Goal: Task Accomplishment & Management: Manage account settings

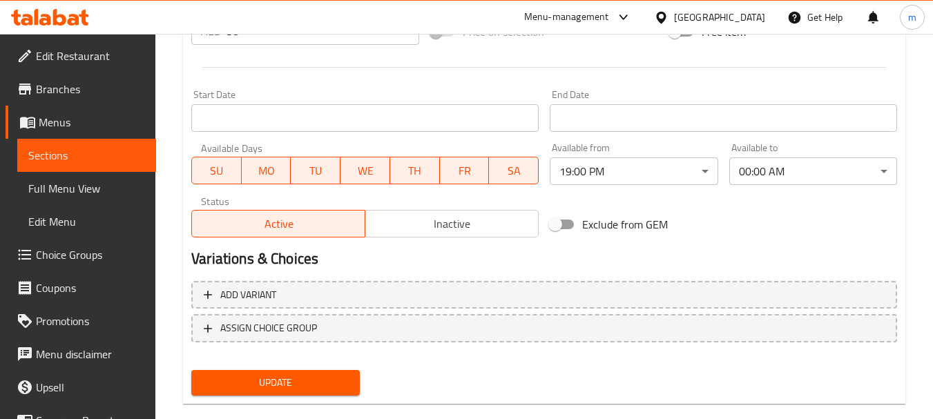
scroll to position [415, 0]
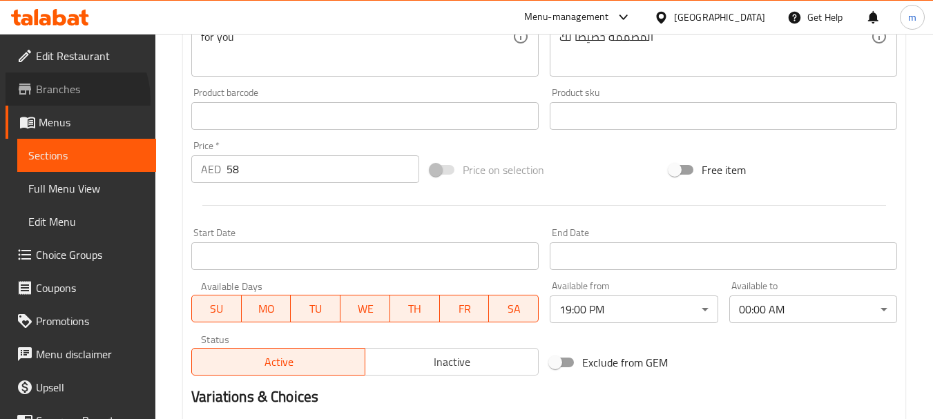
click at [61, 99] on link "Branches" at bounding box center [81, 88] width 151 height 33
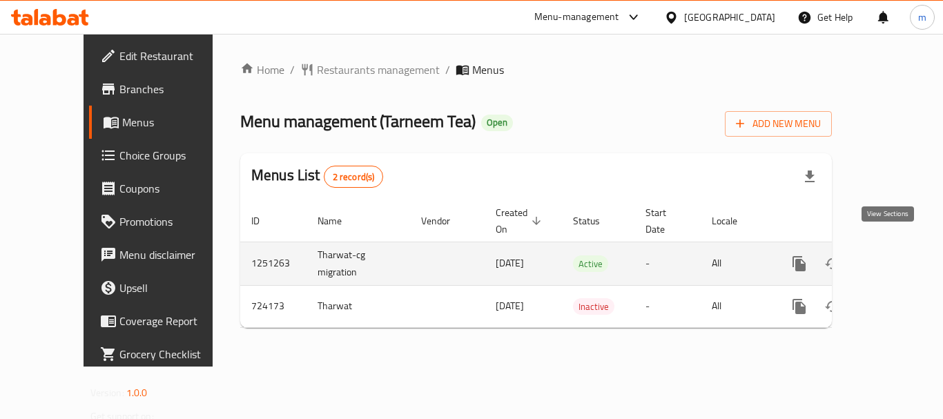
click at [891, 255] on icon "enhanced table" at bounding box center [899, 263] width 17 height 17
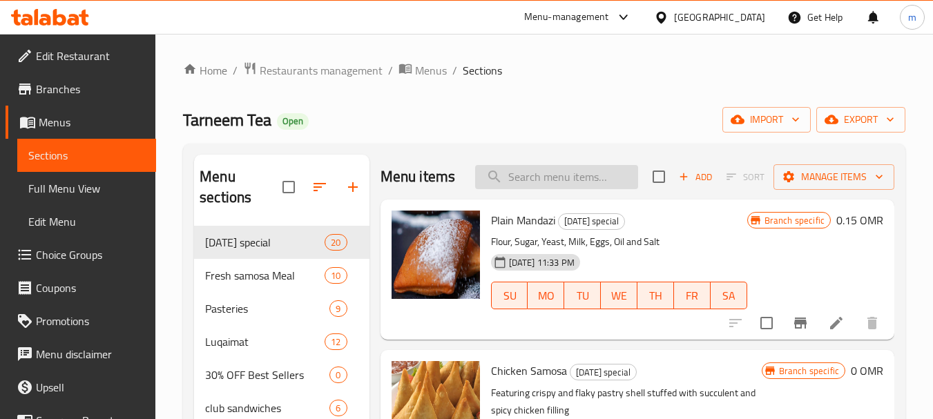
click at [523, 184] on input "search" at bounding box center [556, 177] width 163 height 24
paste input "Quroos Chocolate Box"
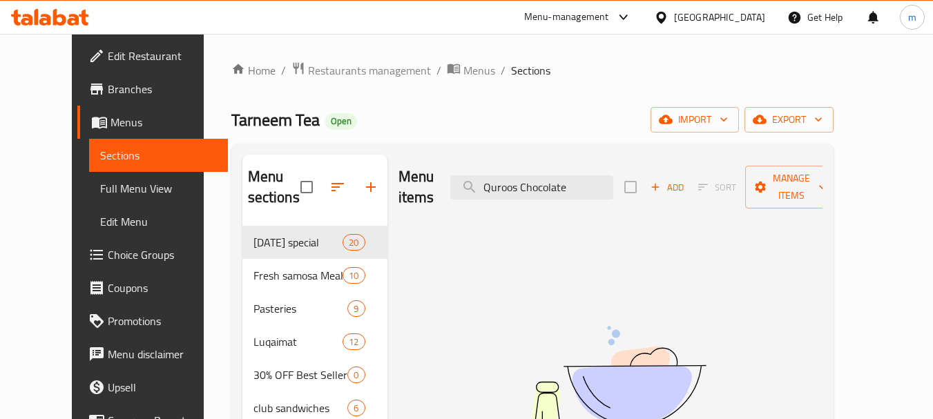
drag, startPoint x: 541, startPoint y: 179, endPoint x: 427, endPoint y: 180, distance: 113.9
click at [427, 180] on div "Menu items Quroos Chocolate Add Sort Manage items" at bounding box center [610, 188] width 424 height 66
click at [588, 186] on input "Chocolate" at bounding box center [531, 187] width 163 height 24
type input "Chocolate"
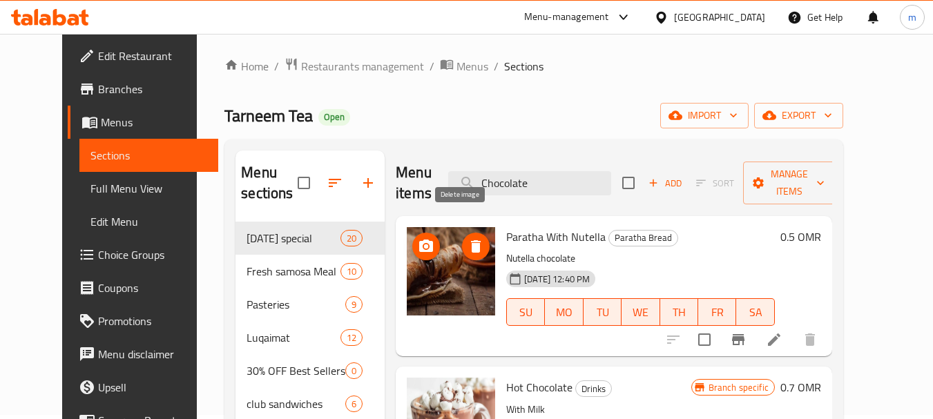
scroll to position [138, 0]
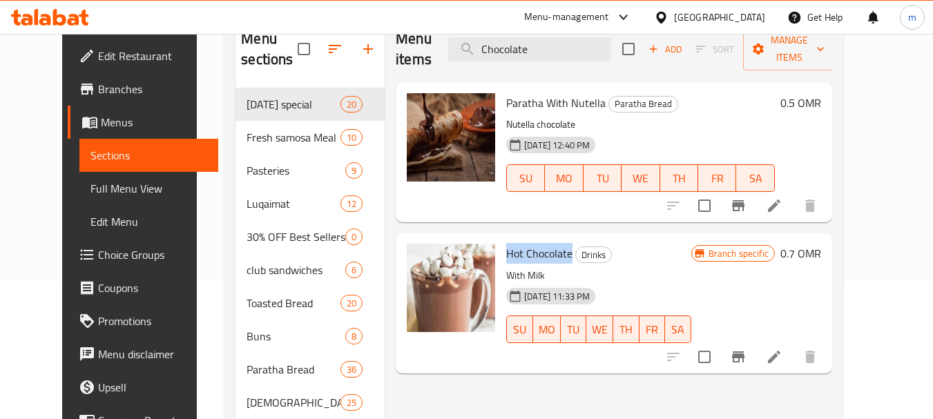
drag, startPoint x: 492, startPoint y: 234, endPoint x: 554, endPoint y: 238, distance: 62.2
click at [554, 243] on span "Hot Chocolate" at bounding box center [539, 253] width 66 height 21
drag, startPoint x: 491, startPoint y: 258, endPoint x: 552, endPoint y: 263, distance: 61.6
click at [552, 263] on div "Hot Chocolate Drinks With Milk 30-08-2024 11:33 PM SU MO TU WE TH FR SA" at bounding box center [599, 302] width 196 height 129
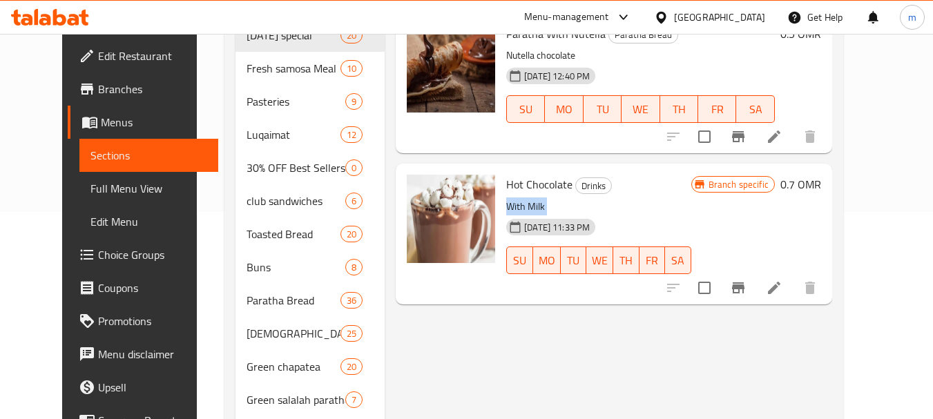
scroll to position [0, 0]
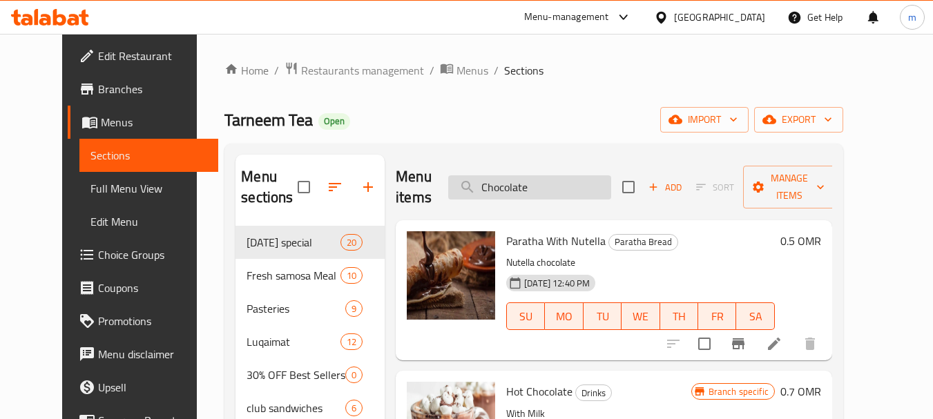
click at [541, 177] on input "Chocolate" at bounding box center [529, 187] width 163 height 24
click at [446, 128] on div "Tarneem Tea Open import export" at bounding box center [533, 120] width 619 height 26
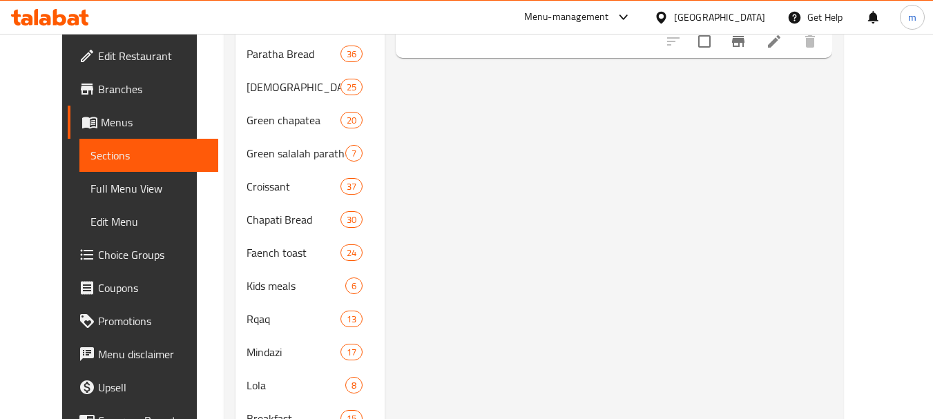
scroll to position [389, 0]
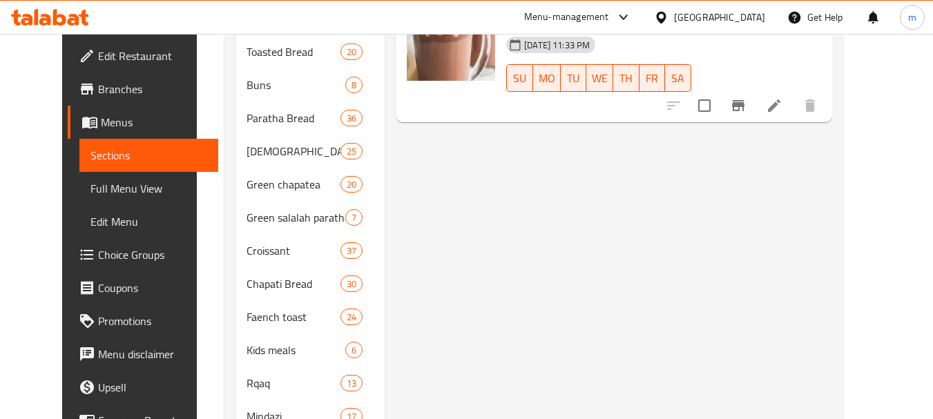
click at [98, 253] on span "Choice Groups" at bounding box center [152, 254] width 109 height 17
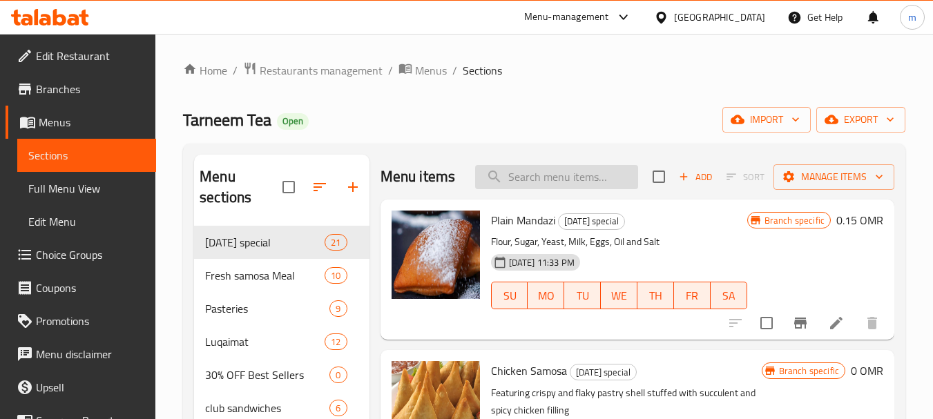
click at [520, 189] on input "search" at bounding box center [556, 177] width 163 height 24
paste input "box"
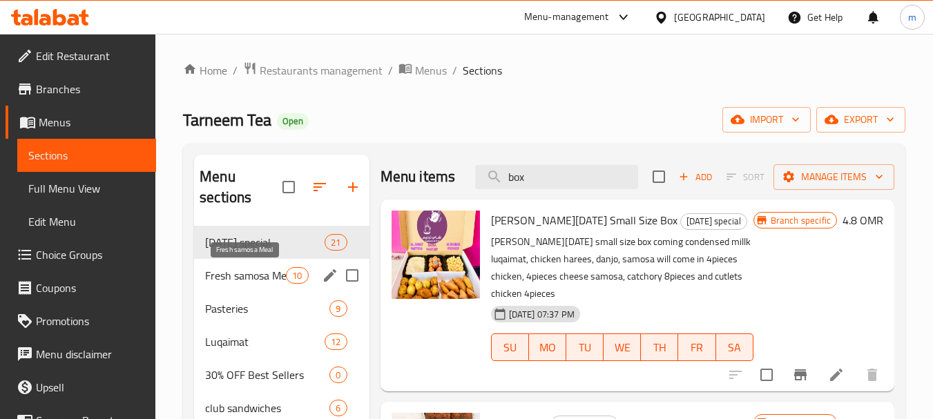
type input "box"
click at [211, 277] on span "Fresh samosa Meal" at bounding box center [245, 275] width 81 height 17
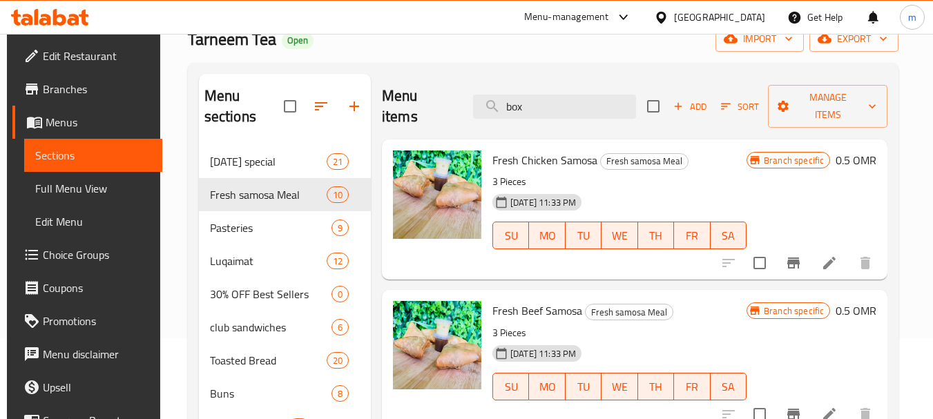
scroll to position [276, 0]
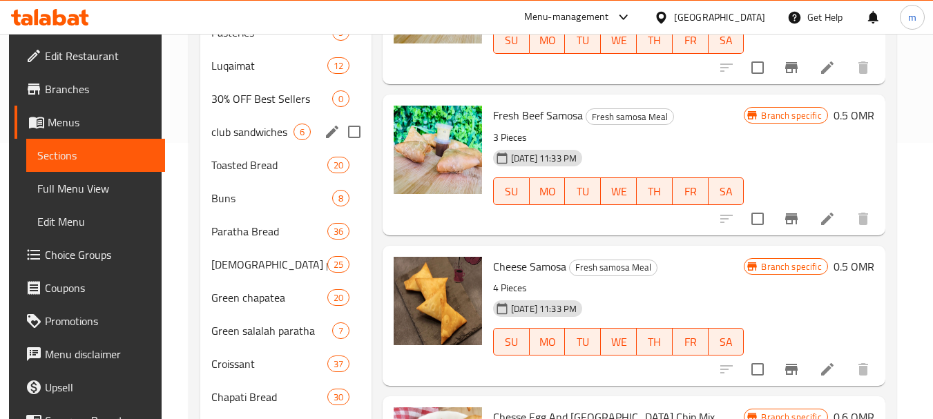
click at [202, 117] on div "club sandwiches 6" at bounding box center [285, 131] width 171 height 33
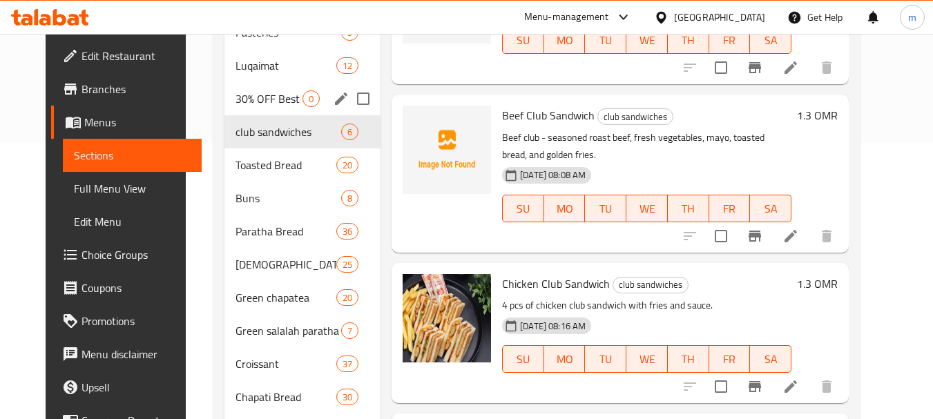
click at [224, 78] on div "Luqaimat 12" at bounding box center [302, 65] width 156 height 33
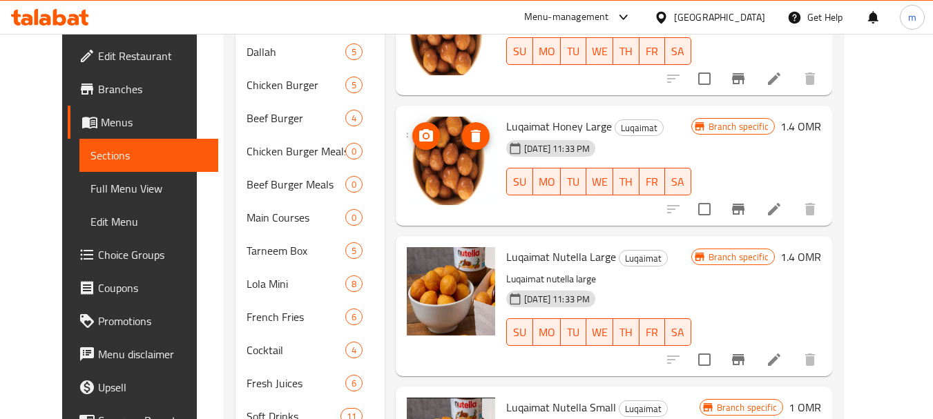
scroll to position [666, 0]
